Goal: Transaction & Acquisition: Obtain resource

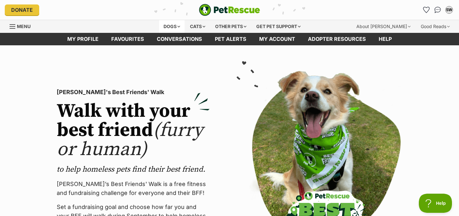
click at [161, 25] on div "Dogs" at bounding box center [171, 26] width 25 height 13
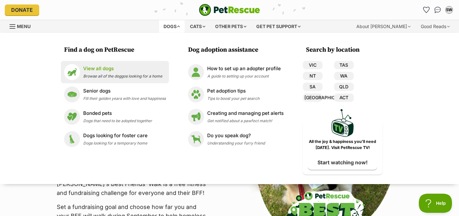
click at [135, 77] on span "Browse all of the doggos looking for a home" at bounding box center [122, 76] width 79 height 5
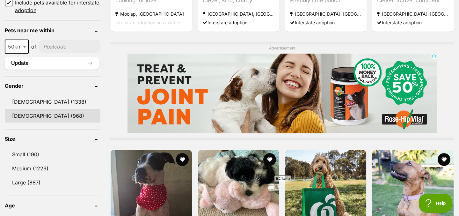
click at [38, 114] on link "[DEMOGRAPHIC_DATA] (968)" at bounding box center [53, 115] width 96 height 13
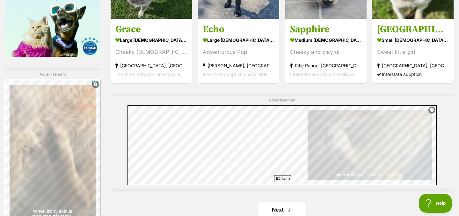
scroll to position [1131, 0]
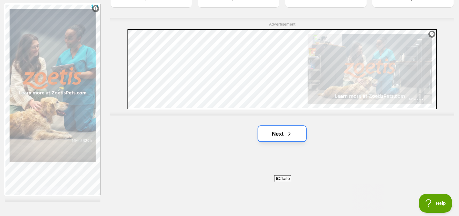
click at [282, 132] on link "Next" at bounding box center [282, 133] width 48 height 15
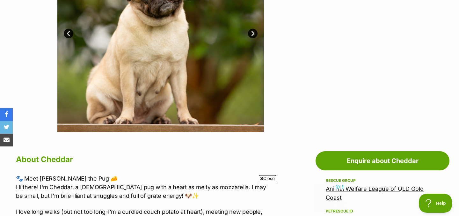
scroll to position [160, 0]
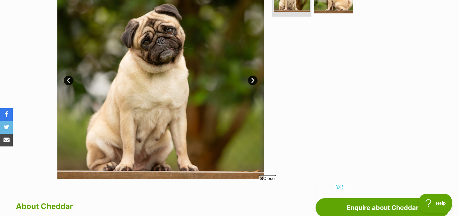
click at [252, 82] on link "Next" at bounding box center [253, 81] width 10 height 10
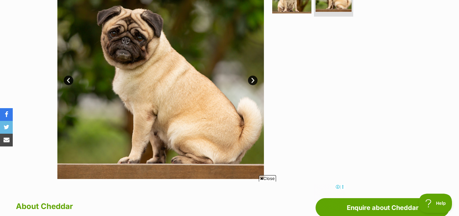
click at [252, 82] on link "Next" at bounding box center [253, 81] width 10 height 10
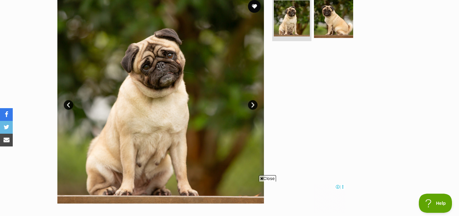
scroll to position [98, 0]
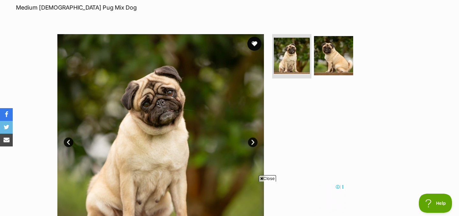
click at [254, 44] on button "favourite" at bounding box center [254, 44] width 14 height 14
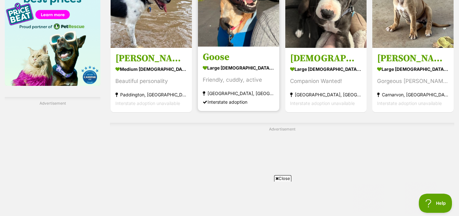
scroll to position [1156, 0]
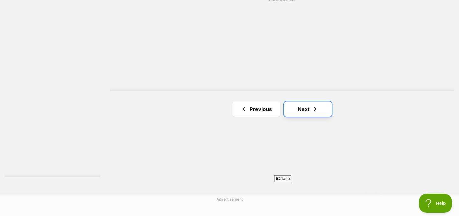
click at [297, 115] on link "Next" at bounding box center [308, 108] width 48 height 15
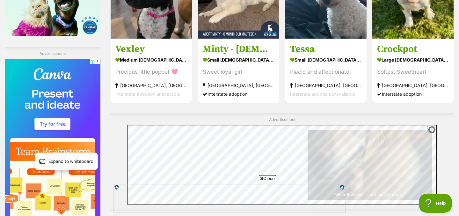
scroll to position [1151, 0]
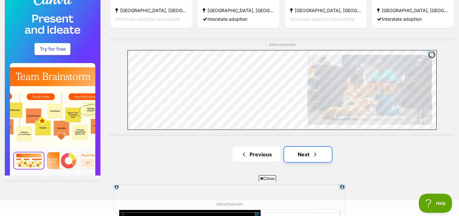
click at [297, 152] on link "Next" at bounding box center [308, 154] width 48 height 15
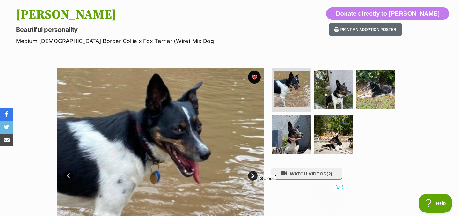
scroll to position [84, 0]
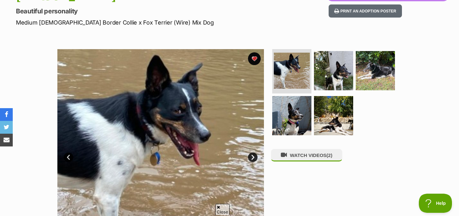
click at [252, 156] on link "Next" at bounding box center [253, 157] width 10 height 10
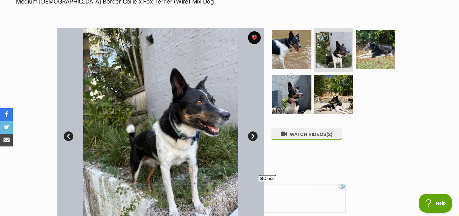
scroll to position [0, 0]
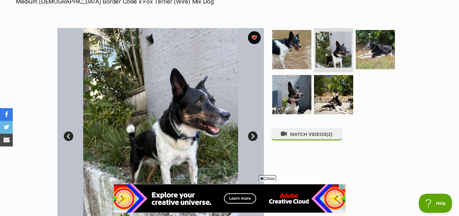
click at [253, 134] on link "Next" at bounding box center [253, 136] width 10 height 10
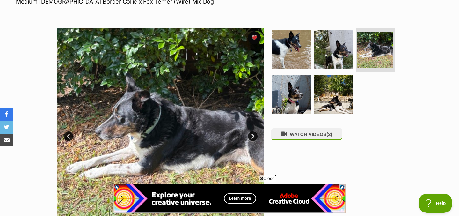
click at [253, 134] on link "Next" at bounding box center [253, 136] width 10 height 10
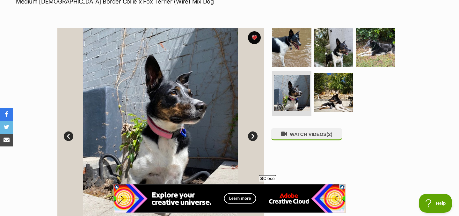
click at [253, 134] on link "Next" at bounding box center [253, 136] width 10 height 10
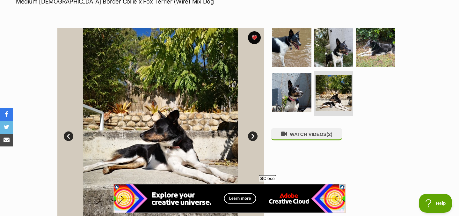
click at [253, 134] on link "Next" at bounding box center [253, 136] width 10 height 10
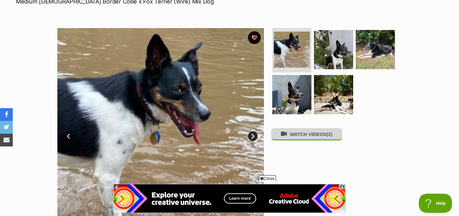
click at [302, 136] on button "WATCH VIDEOS (2)" at bounding box center [306, 134] width 71 height 12
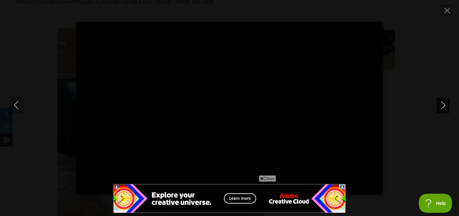
click at [441, 104] on icon "Next" at bounding box center [443, 105] width 8 height 8
type input "41.22"
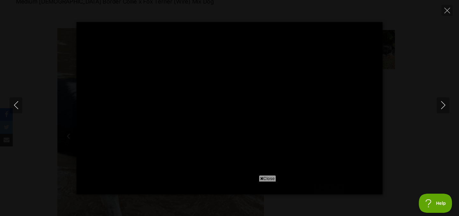
type input "100.00"
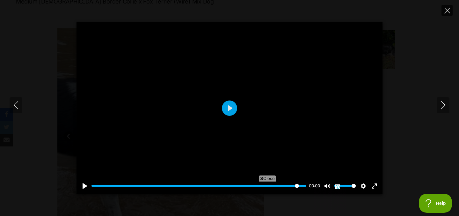
click at [451, 11] on button "Close" at bounding box center [446, 10] width 11 height 11
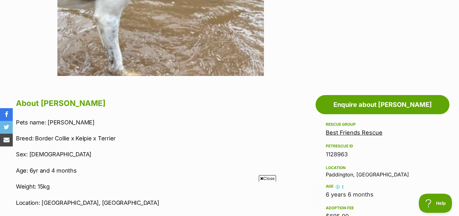
scroll to position [336, 0]
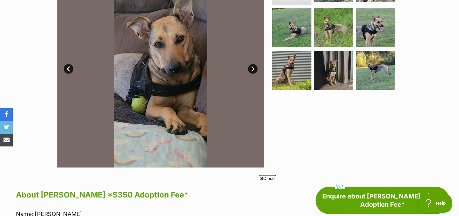
scroll to position [170, 0]
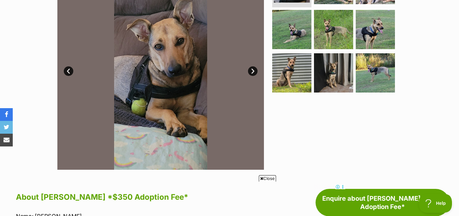
click at [254, 74] on link "Next" at bounding box center [253, 71] width 10 height 10
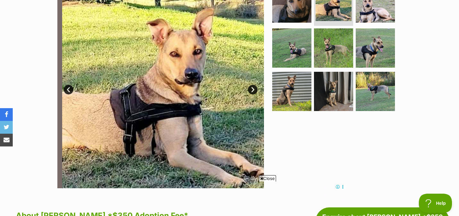
scroll to position [151, 0]
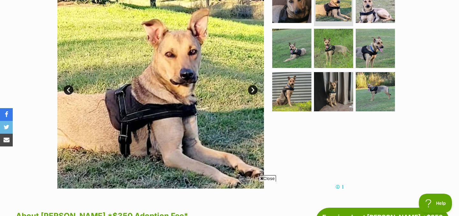
click at [253, 91] on link "Next" at bounding box center [253, 90] width 10 height 10
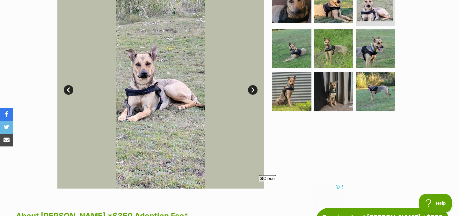
click at [253, 91] on link "Next" at bounding box center [253, 90] width 10 height 10
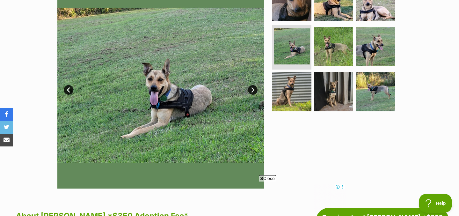
click at [253, 91] on link "Next" at bounding box center [253, 90] width 10 height 10
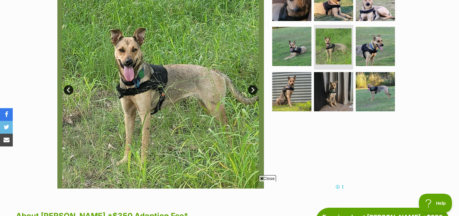
click at [253, 91] on link "Next" at bounding box center [253, 90] width 10 height 10
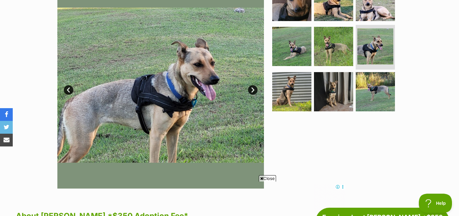
click at [253, 91] on link "Next" at bounding box center [253, 90] width 10 height 10
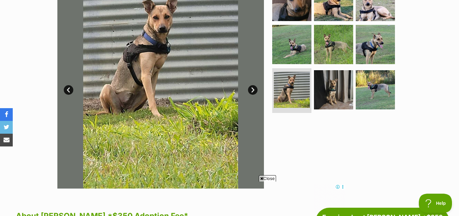
click at [253, 91] on link "Next" at bounding box center [253, 90] width 10 height 10
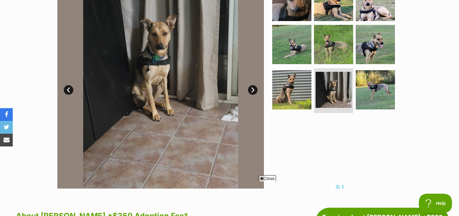
click at [253, 91] on link "Next" at bounding box center [253, 90] width 10 height 10
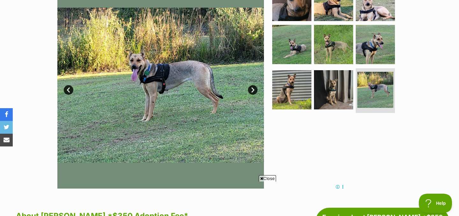
click at [253, 91] on link "Next" at bounding box center [253, 90] width 10 height 10
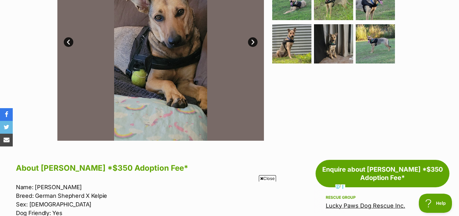
scroll to position [98, 0]
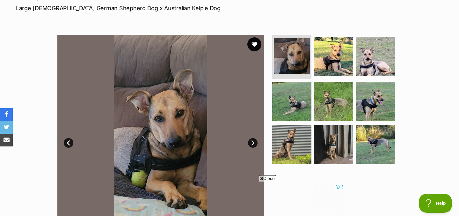
click at [256, 47] on button "favourite" at bounding box center [254, 44] width 14 height 14
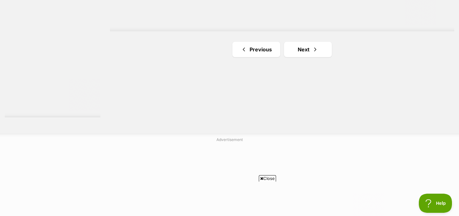
scroll to position [1238, 0]
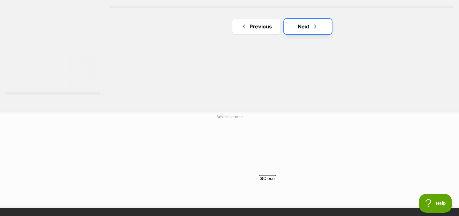
click at [301, 25] on link "Next" at bounding box center [308, 26] width 48 height 15
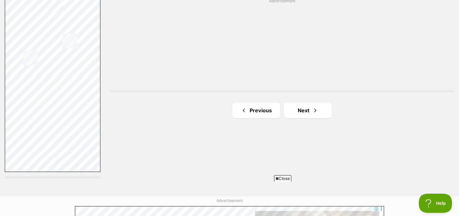
scroll to position [1188, 0]
